Goal: Transaction & Acquisition: Purchase product/service

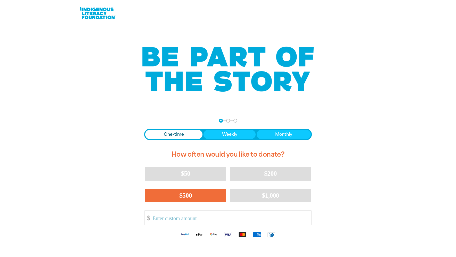
click at [183, 196] on span "$500" at bounding box center [185, 195] width 13 height 7
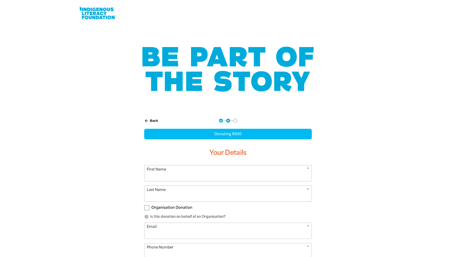
select select "AU"
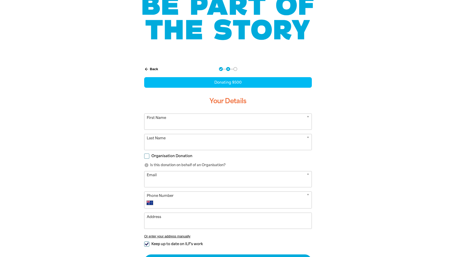
scroll to position [77, 0]
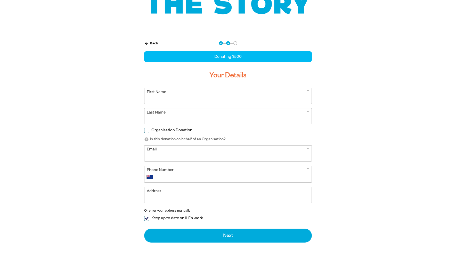
click at [146, 218] on input "Keep up to date on ILF's work" at bounding box center [146, 218] width 5 height 5
checkbox input "false"
click at [188, 99] on input "First Name" at bounding box center [228, 96] width 167 height 16
type input "[PERSON_NAME]"
type input "Martini"
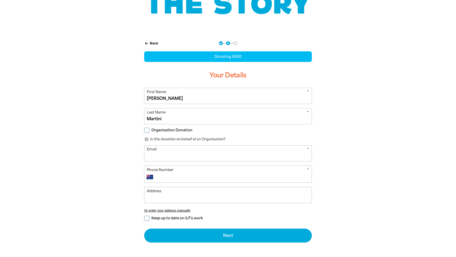
type input "[PERSON_NAME][EMAIL_ADDRESS][DOMAIN_NAME]"
type input "Level 37, [GEOGRAPHIC_DATA]"
click at [192, 177] on input "Phone Number" at bounding box center [233, 177] width 153 height 6
type input "[PHONE_NUMBER]"
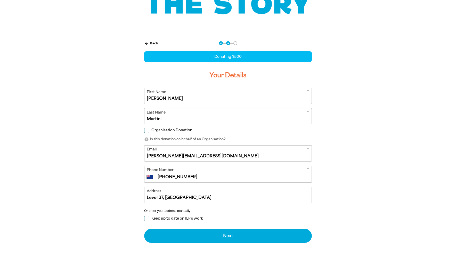
click at [194, 196] on input "Level 37, [GEOGRAPHIC_DATA]" at bounding box center [228, 195] width 167 height 16
click at [234, 197] on input "Level 37, [GEOGRAPHIC_DATA], [GEOGRAPHIC_DATA] 2000Australia" at bounding box center [228, 195] width 167 height 16
click at [195, 197] on input "Level 37, [GEOGRAPHIC_DATA], [GEOGRAPHIC_DATA] 2000Australia" at bounding box center [228, 195] width 167 height 16
type input "Level 37, [GEOGRAPHIC_DATA]"
drag, startPoint x: 338, startPoint y: 207, endPoint x: 380, endPoint y: 210, distance: 42.5
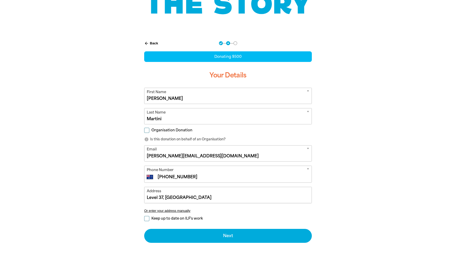
click at [340, 206] on div "arrow_back Back Step 1 Step 2 Step 3 Donating $500 Your Details * First Name [P…" at bounding box center [228, 155] width 310 height 240
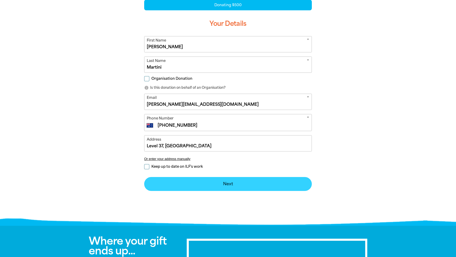
click at [228, 183] on button "Next chevron_right" at bounding box center [228, 184] width 168 height 14
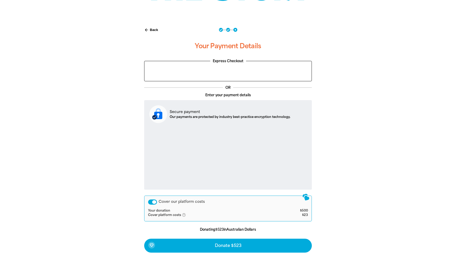
scroll to position [117, 0]
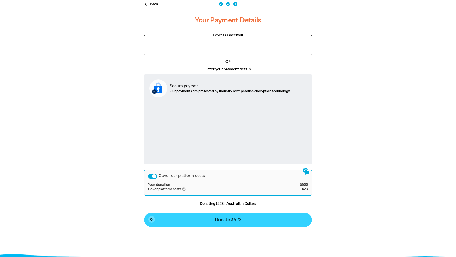
click at [227, 220] on span "Donate $523" at bounding box center [228, 220] width 27 height 4
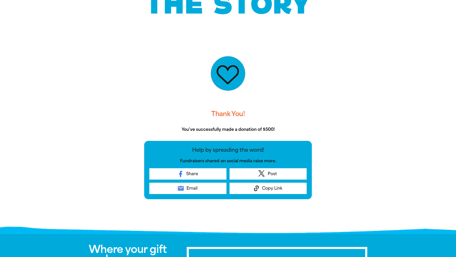
scroll to position [0, 0]
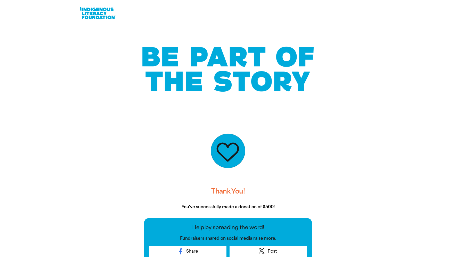
click at [18, 42] on div at bounding box center [228, 69] width 456 height 86
